Goal: Task Accomplishment & Management: Use online tool/utility

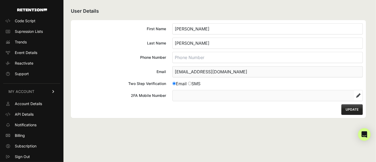
scroll to position [36, 0]
click at [338, 107] on button "UPDATE" at bounding box center [352, 109] width 21 height 11
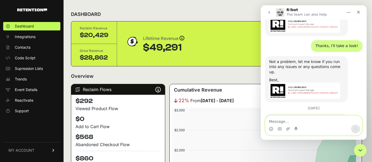
scroll to position [419, 0]
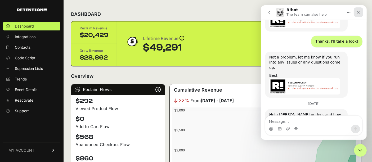
click at [357, 11] on icon "Close" at bounding box center [358, 12] width 4 height 4
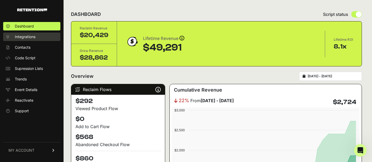
click at [25, 39] on span "Integrations" at bounding box center [25, 36] width 21 height 5
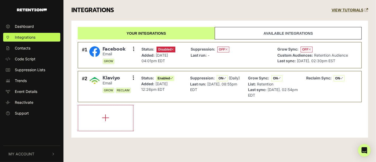
click at [248, 35] on link "Available integrations" at bounding box center [288, 33] width 147 height 12
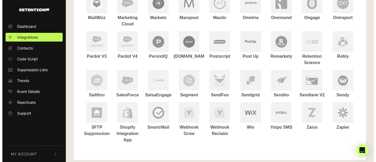
scroll to position [251, 0]
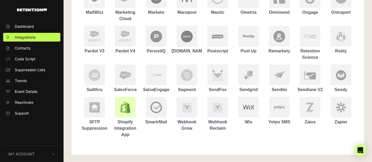
click at [131, 109] on img at bounding box center [125, 108] width 12 height 12
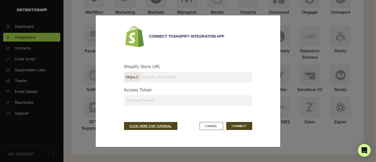
click at [149, 98] on input "text" at bounding box center [188, 100] width 128 height 11
paste input "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"
type input "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"
click at [148, 77] on input "text" at bounding box center [188, 77] width 128 height 11
paste input "tikibrand-dev.myshopify.com/"
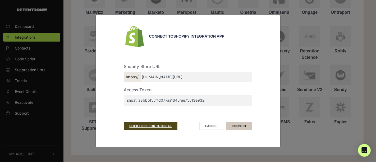
type input "tikibrand-dev.myshopify.com/"
click at [233, 123] on button "CONNECT" at bounding box center [239, 126] width 26 height 8
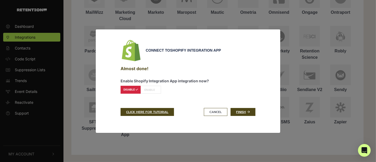
click at [150, 91] on label "ENABLE" at bounding box center [151, 90] width 20 height 8
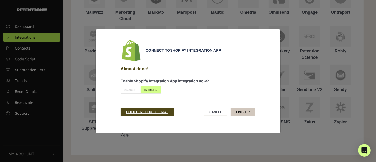
click at [242, 110] on link "Finish" at bounding box center [243, 112] width 25 height 8
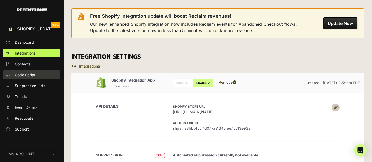
click at [16, 76] on span "Code Script" at bounding box center [25, 75] width 21 height 6
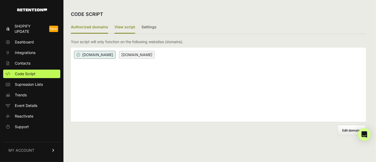
click at [130, 27] on label "View script" at bounding box center [125, 27] width 21 height 12
click at [0, 0] on input "View script" at bounding box center [0, 0] width 0 height 0
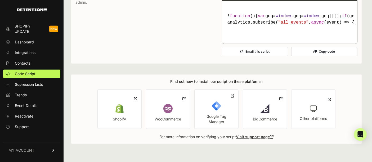
scroll to position [435, 0]
click at [320, 56] on button "Copy code" at bounding box center [324, 51] width 66 height 9
click at [315, 56] on button "Copy code" at bounding box center [324, 51] width 66 height 9
